Goal: Task Accomplishment & Management: Use online tool/utility

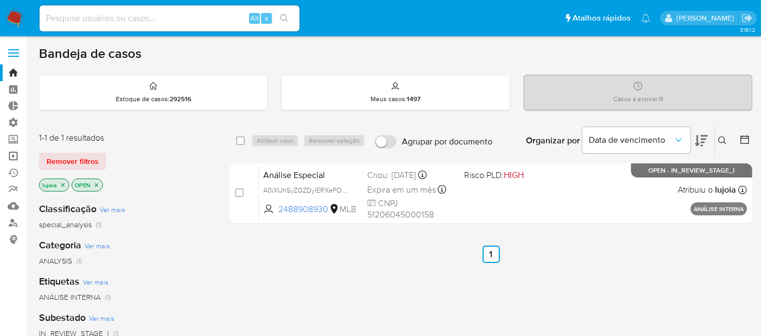
click at [14, 153] on link "Operações em massa" at bounding box center [64, 156] width 129 height 17
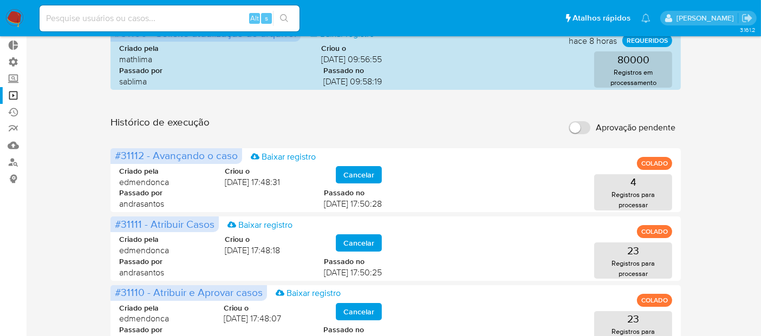
scroll to position [48, 0]
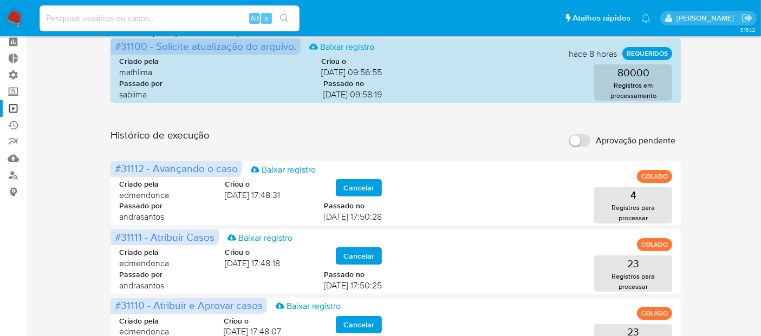
click at [591, 141] on label "Aprovação pendente" at bounding box center [622, 141] width 118 height 24
click at [591, 141] on input "Aprovação pendente" at bounding box center [580, 140] width 22 height 13
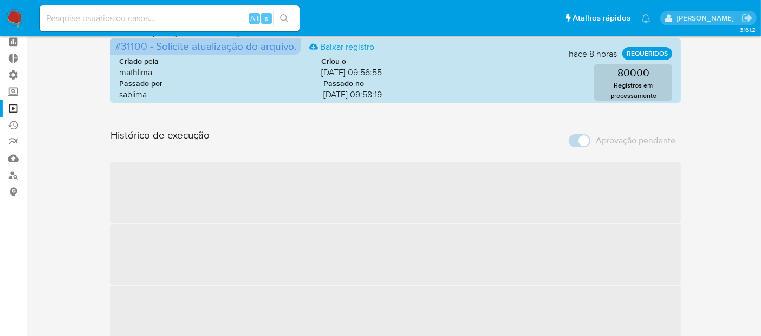
scroll to position [0, 0]
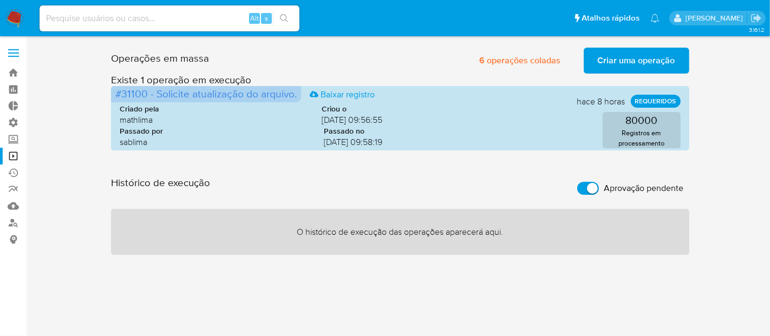
drag, startPoint x: 715, startPoint y: 201, endPoint x: 658, endPoint y: 194, distance: 57.9
click at [658, 194] on div "Operações em massa 6 operações coladas Criar uma operação Só pode haver no máxi…" at bounding box center [400, 149] width 723 height 212
click at [658, 194] on span "Aprovação pendente" at bounding box center [645, 188] width 80 height 11
click at [599, 194] on input "Aprovação pendente" at bounding box center [589, 188] width 22 height 13
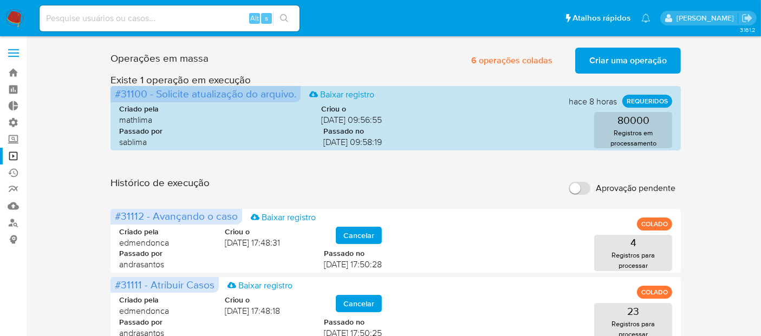
click at [651, 192] on span "Aprovação pendente" at bounding box center [636, 188] width 80 height 11
click at [591, 192] on input "Aprovação pendente" at bounding box center [580, 188] width 22 height 13
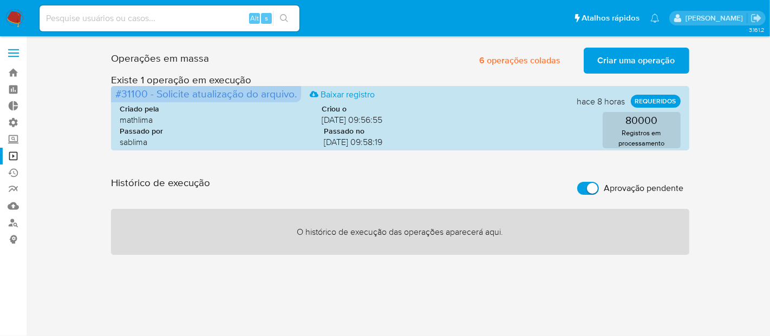
click at [651, 187] on span "Aprovação pendente" at bounding box center [645, 188] width 80 height 11
click at [599, 187] on input "Aprovação pendente" at bounding box center [589, 188] width 22 height 13
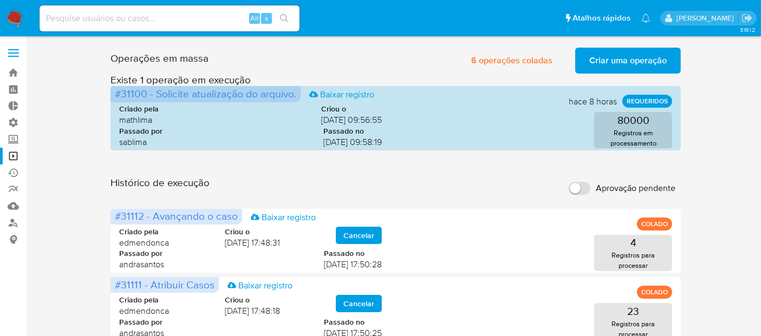
click at [619, 189] on span "Aprovação pendente" at bounding box center [636, 188] width 80 height 11
click at [591, 189] on input "Aprovação pendente" at bounding box center [580, 188] width 22 height 13
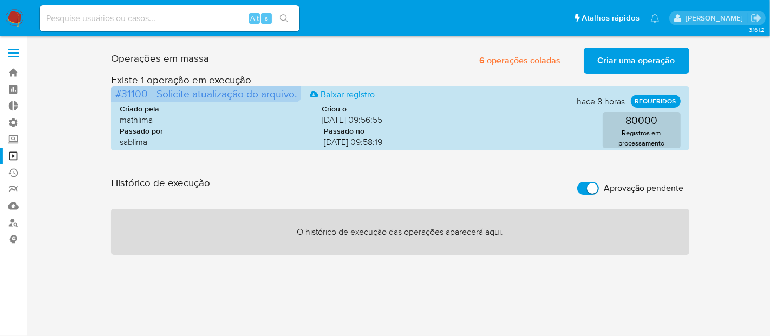
click at [619, 189] on span "Aprovação pendente" at bounding box center [645, 188] width 80 height 11
click at [599, 189] on input "Aprovação pendente" at bounding box center [589, 188] width 22 height 13
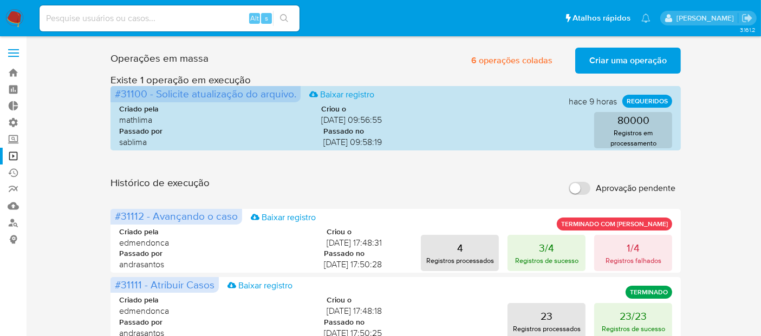
click at [611, 184] on span "Aprovação pendente" at bounding box center [636, 188] width 80 height 11
click at [591, 184] on input "Aprovação pendente" at bounding box center [580, 188] width 22 height 13
checkbox input "true"
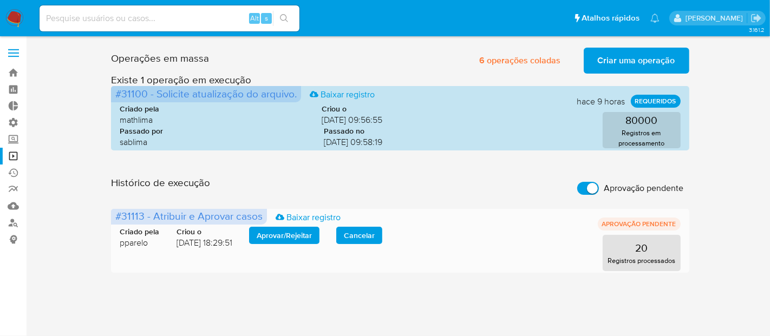
click at [312, 241] on span "Aprovar / Rejeitar" at bounding box center [284, 235] width 55 height 15
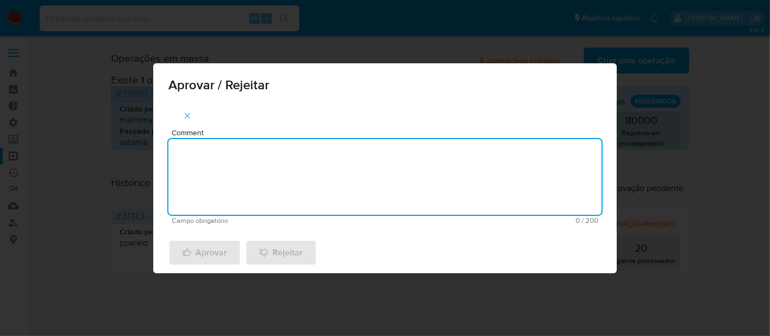
click at [313, 190] on textarea "Comment" at bounding box center [384, 177] width 433 height 76
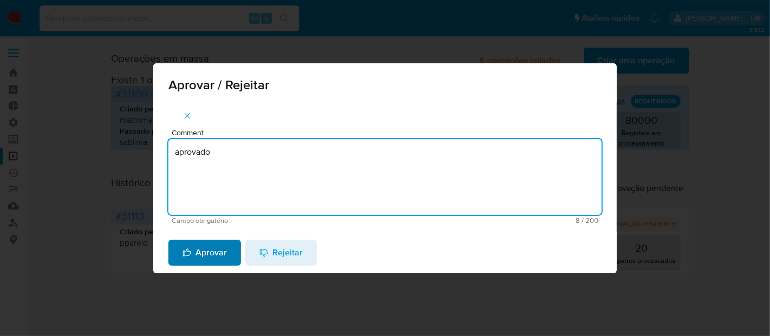
type textarea "aprovado"
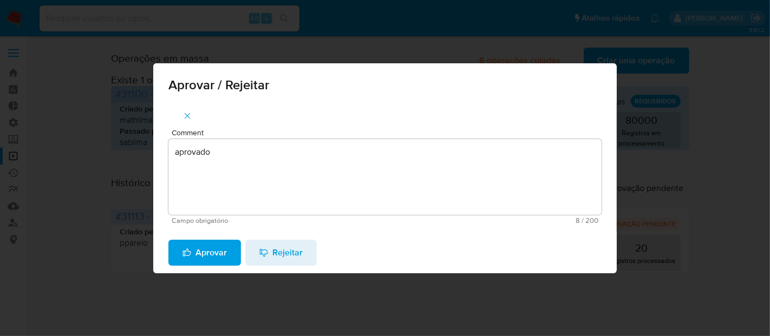
click at [223, 246] on span "Aprovar" at bounding box center [205, 253] width 44 height 24
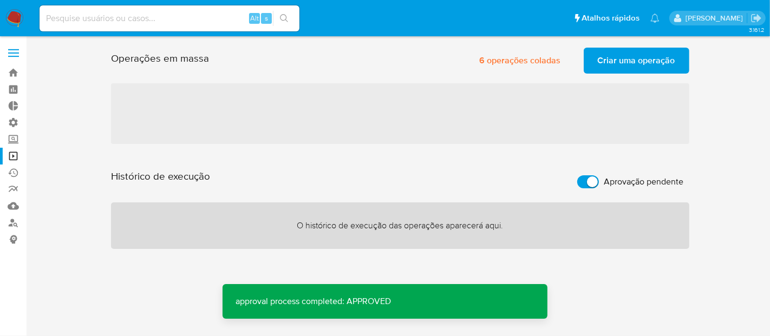
click at [622, 185] on span "Aprovação pendente" at bounding box center [645, 182] width 80 height 11
click at [599, 185] on input "Aprovação pendente" at bounding box center [589, 182] width 22 height 13
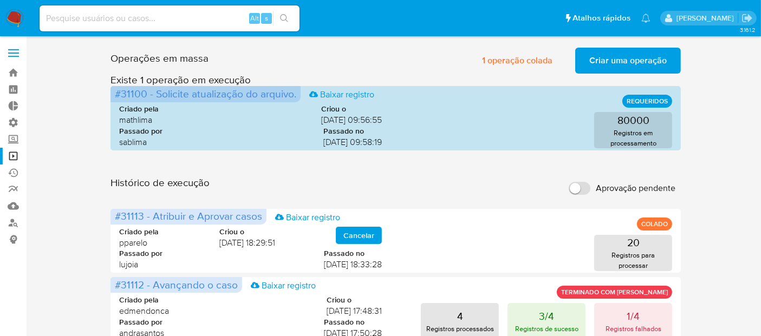
click at [622, 185] on span "Aprovação pendente" at bounding box center [636, 188] width 80 height 11
click at [591, 185] on input "Aprovação pendente" at bounding box center [580, 188] width 22 height 13
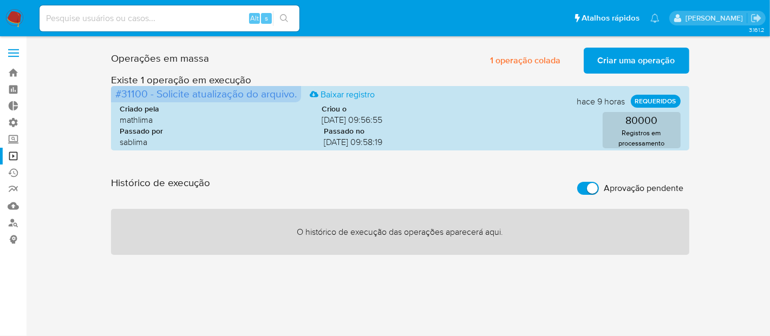
click at [622, 185] on span "Aprovação pendente" at bounding box center [645, 188] width 80 height 11
click at [599, 185] on input "Aprovação pendente" at bounding box center [589, 188] width 22 height 13
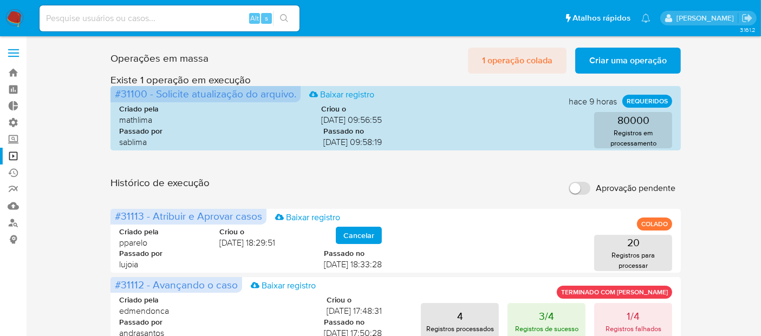
click at [542, 63] on span "1 operação colada" at bounding box center [517, 61] width 70 height 24
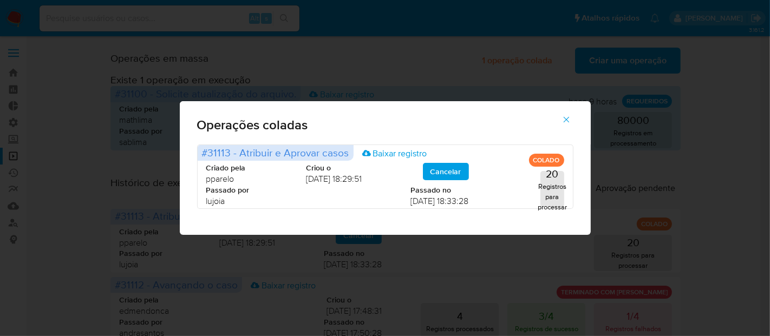
click at [567, 125] on span "button" at bounding box center [567, 120] width 10 height 24
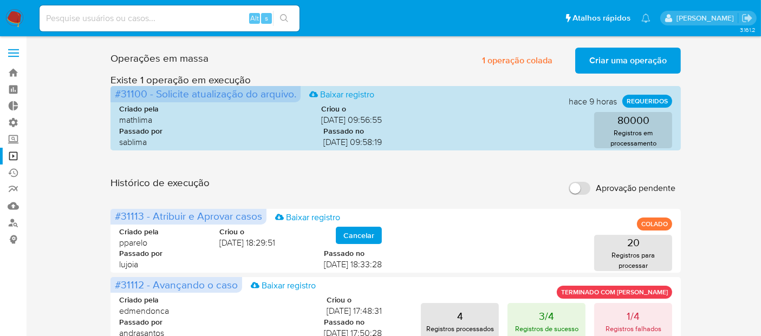
click at [636, 181] on label "Aprovação pendente" at bounding box center [622, 189] width 118 height 24
click at [591, 182] on input "Aprovação pendente" at bounding box center [580, 188] width 22 height 13
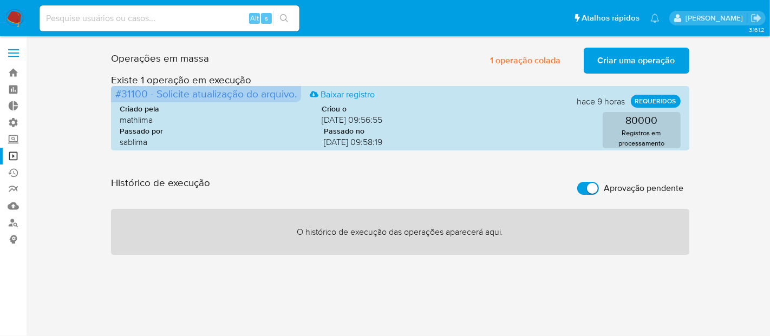
click at [636, 181] on label "Aprovação pendente" at bounding box center [631, 189] width 118 height 24
click at [599, 182] on input "Aprovação pendente" at bounding box center [589, 188] width 22 height 13
checkbox input "false"
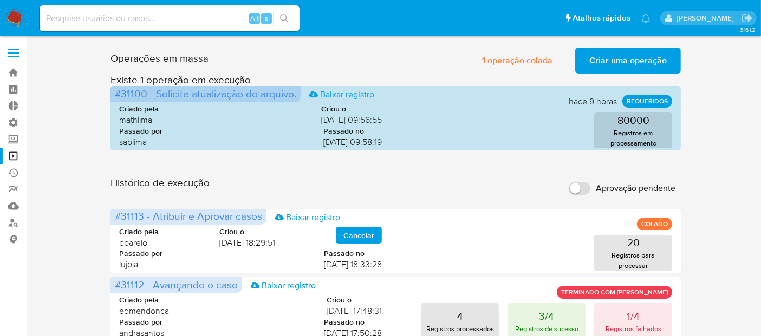
click at [621, 186] on span "Aprovação pendente" at bounding box center [636, 188] width 80 height 11
click at [591, 186] on input "Aprovação pendente" at bounding box center [580, 188] width 22 height 13
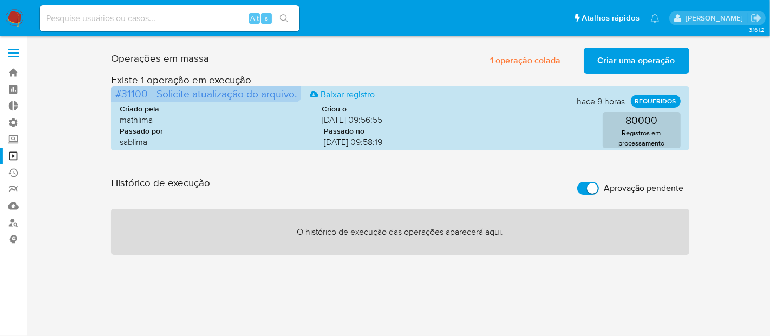
click at [621, 186] on span "Aprovação pendente" at bounding box center [645, 188] width 80 height 11
click at [599, 186] on input "Aprovação pendente" at bounding box center [589, 188] width 22 height 13
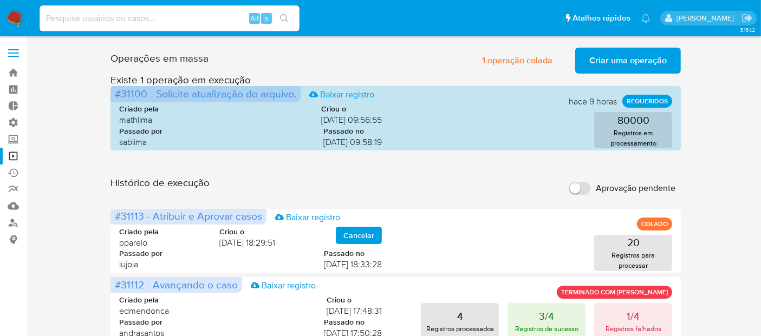
click at [643, 193] on span "Aprovação pendente" at bounding box center [636, 188] width 80 height 11
click at [591, 193] on input "Aprovação pendente" at bounding box center [580, 188] width 22 height 13
checkbox input "true"
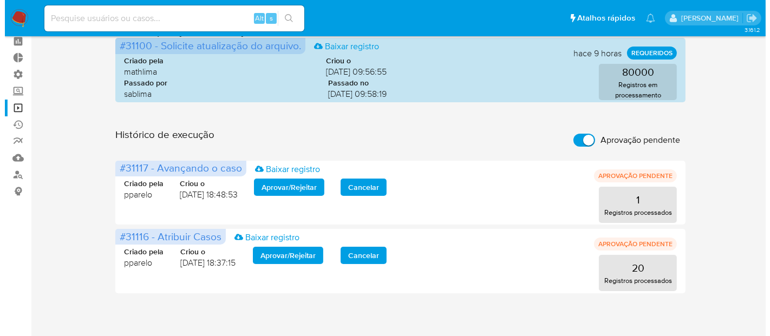
scroll to position [47, 0]
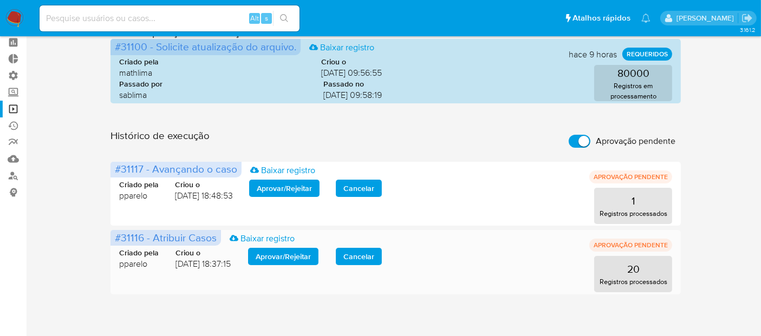
click at [311, 251] on span "Aprovar / Rejeitar" at bounding box center [283, 256] width 55 height 15
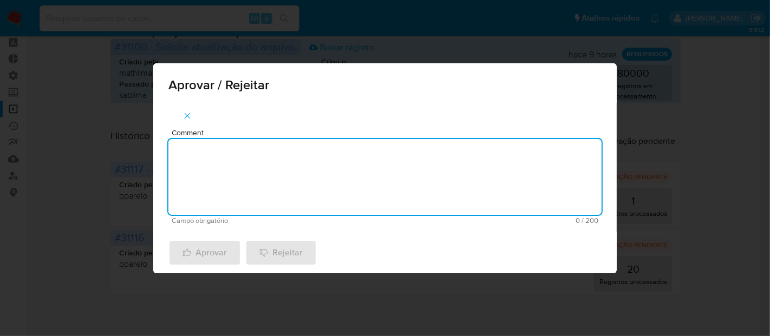
click at [290, 187] on textarea "Comment" at bounding box center [384, 177] width 433 height 76
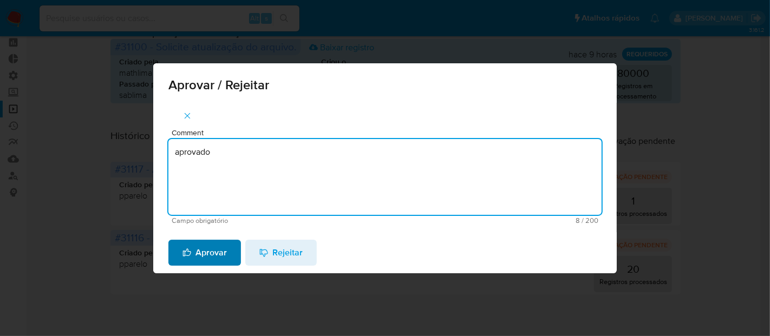
type textarea "aprovado"
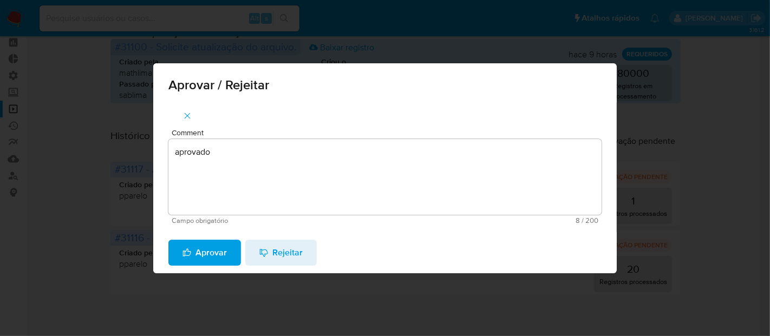
click at [224, 251] on span "Aprovar" at bounding box center [205, 253] width 44 height 24
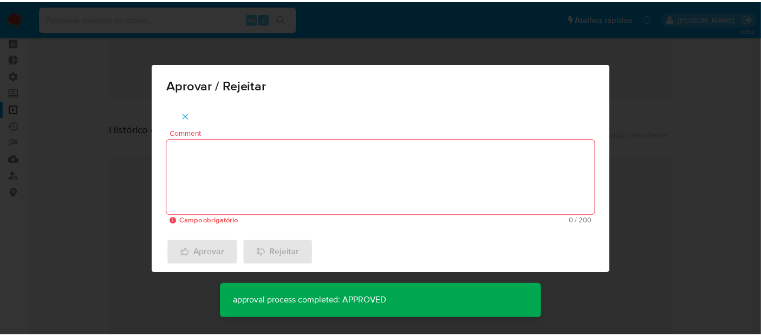
scroll to position [0, 0]
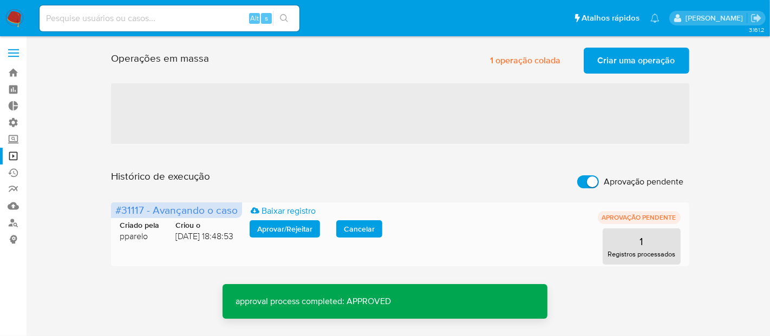
click at [275, 225] on span "Aprovar / Rejeitar" at bounding box center [284, 229] width 55 height 15
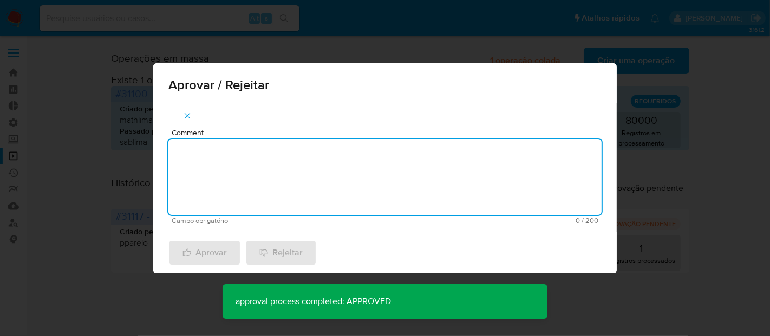
click at [269, 194] on textarea "Comment" at bounding box center [384, 177] width 433 height 76
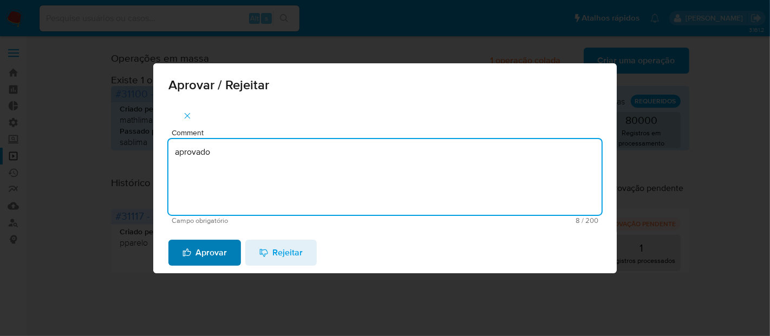
type textarea "aprovado"
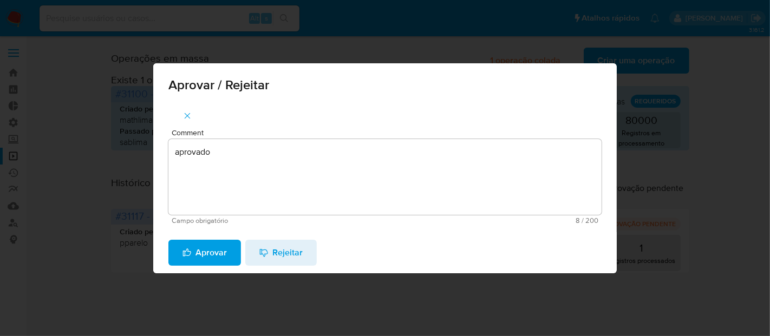
click at [224, 255] on span "Aprovar" at bounding box center [205, 253] width 44 height 24
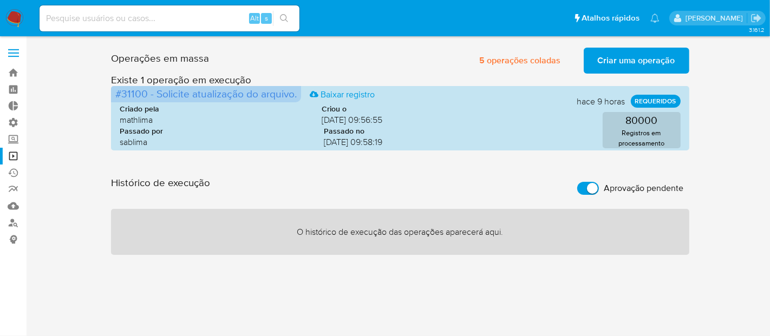
click at [621, 194] on label "Aprovação pendente" at bounding box center [631, 189] width 118 height 24
click at [599, 194] on input "Aprovação pendente" at bounding box center [589, 188] width 22 height 13
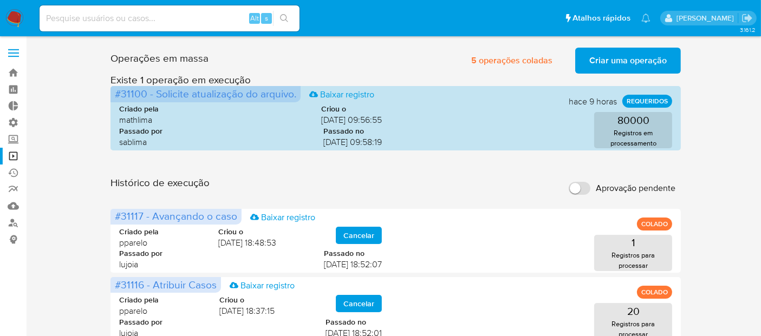
click at [617, 190] on span "Aprovação pendente" at bounding box center [636, 188] width 80 height 11
click at [591, 190] on input "Aprovação pendente" at bounding box center [580, 188] width 22 height 13
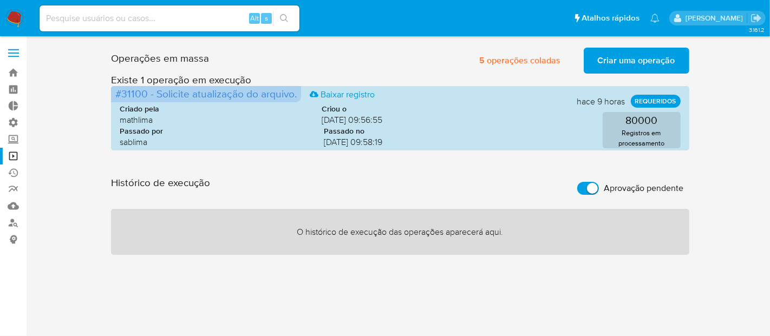
click at [617, 190] on span "Aprovação pendente" at bounding box center [645, 188] width 80 height 11
click at [599, 190] on input "Aprovação pendente" at bounding box center [589, 188] width 22 height 13
checkbox input "false"
